Goal: Task Accomplishment & Management: Manage account settings

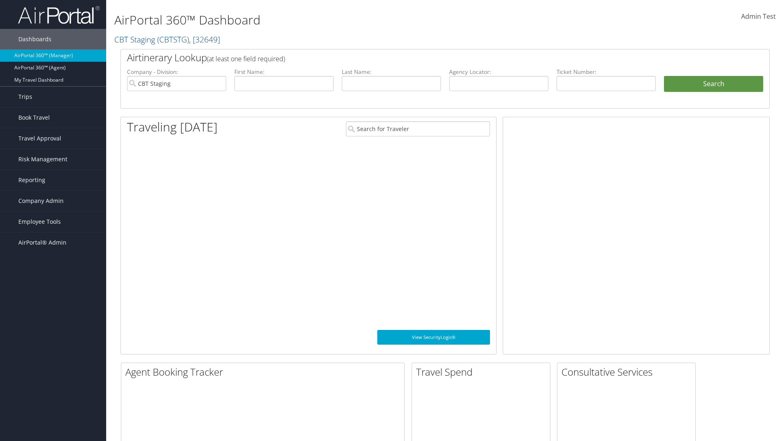
click at [53, 201] on span "Company Admin" at bounding box center [40, 201] width 45 height 20
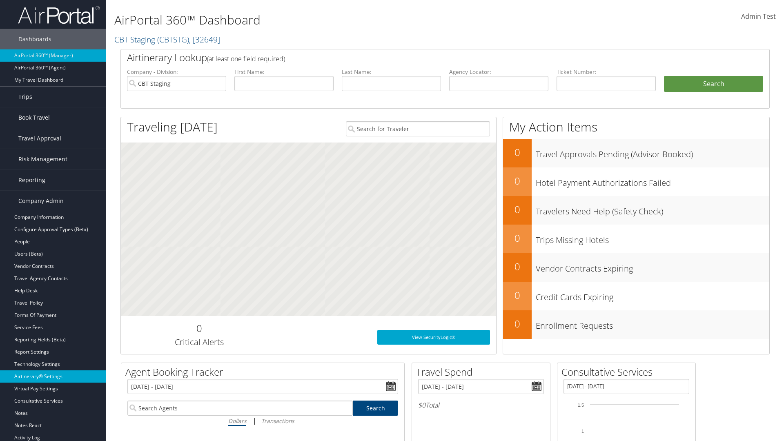
click at [53, 376] on link "Airtinerary® Settings" at bounding box center [53, 376] width 106 height 12
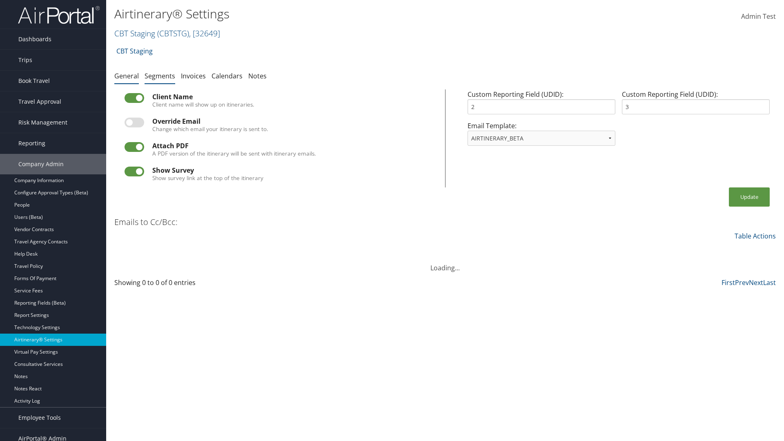
click at [160, 76] on link "Segments" at bounding box center [159, 75] width 31 height 9
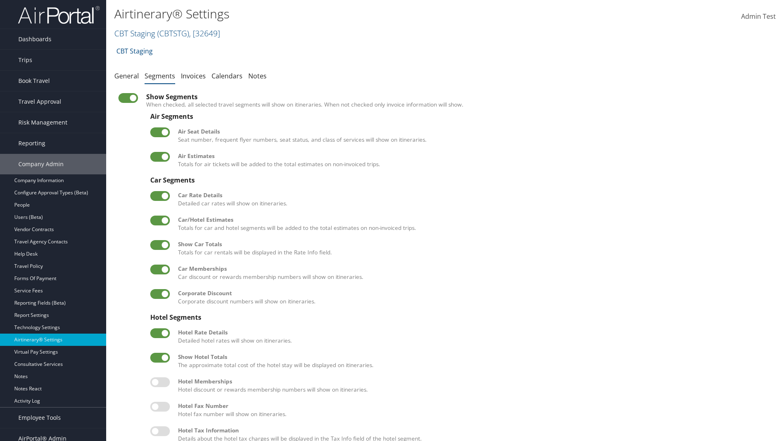
scroll to position [111, 0]
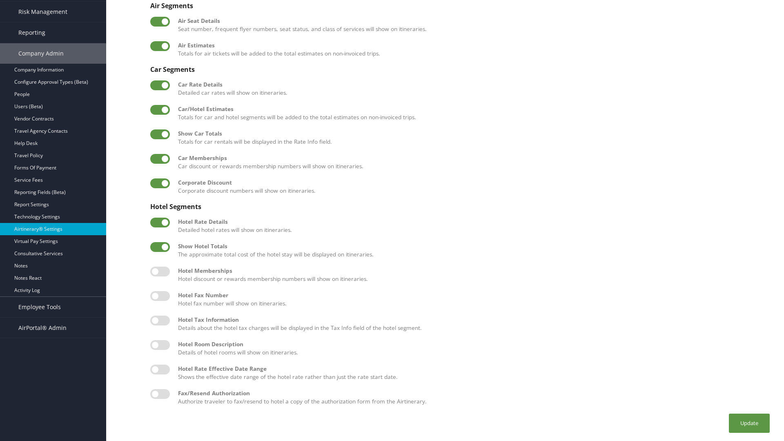
click at [160, 344] on label at bounding box center [160, 345] width 20 height 10
click at [160, 344] on input "checkbox" at bounding box center [156, 346] width 5 height 5
checkbox input "true"
